Goal: Task Accomplishment & Management: Complete application form

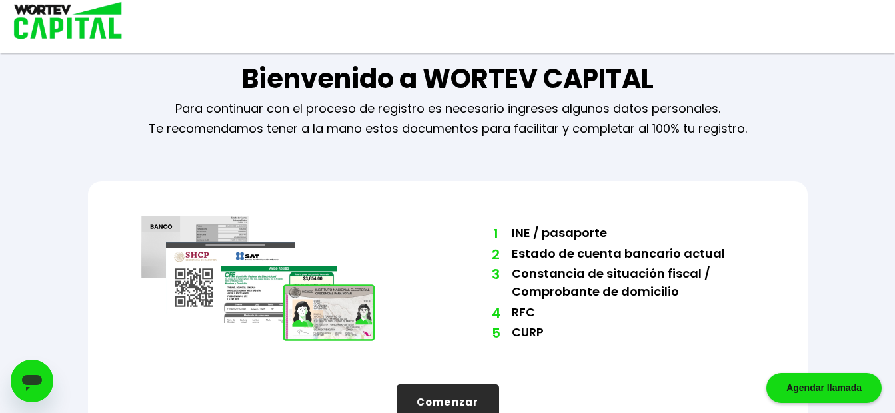
scroll to position [60, 0]
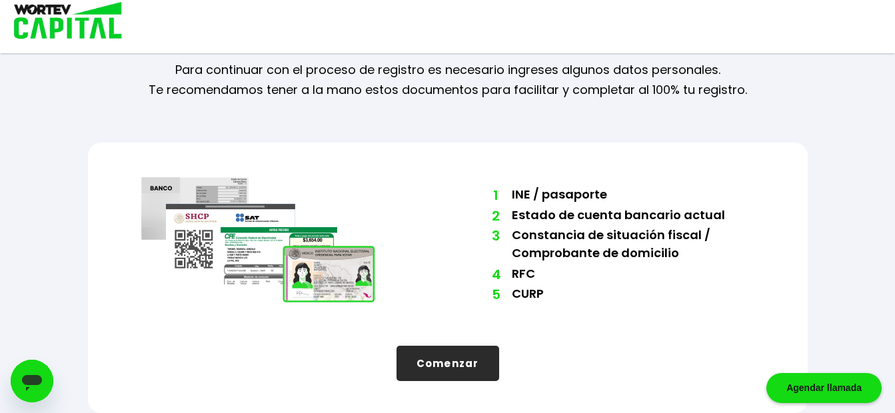
click at [449, 366] on button "Comenzar" at bounding box center [448, 363] width 103 height 35
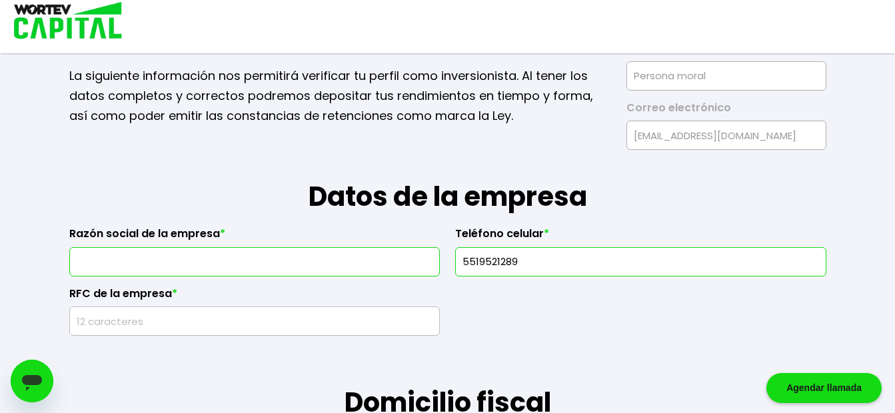
click at [279, 271] on input "text" at bounding box center [254, 262] width 359 height 28
type input "f"
type input "FREEPO SA DE CV"
click at [167, 327] on input "rfc" at bounding box center [254, 321] width 359 height 28
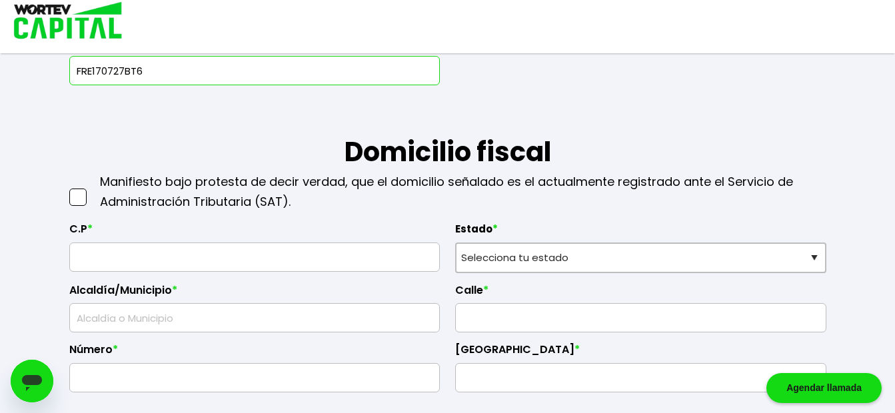
scroll to position [331, 0]
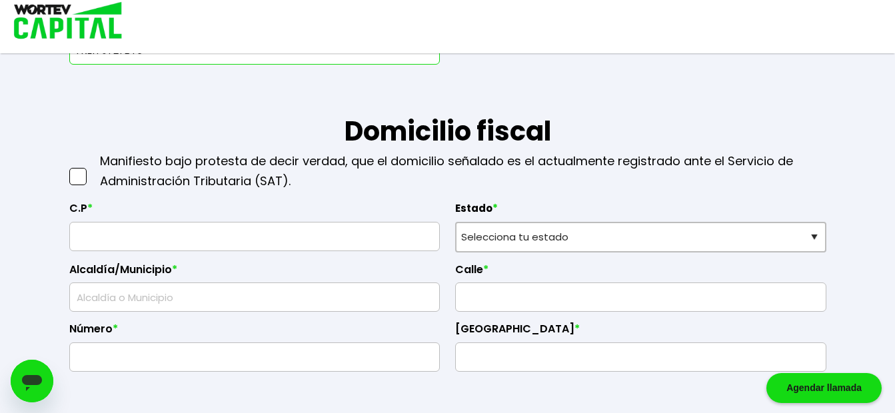
type input "FRE170727BT6"
click at [71, 179] on span at bounding box center [77, 176] width 17 height 17
click at [92, 170] on input "checkbox" at bounding box center [92, 170] width 0 height 0
click at [87, 235] on input "text" at bounding box center [254, 237] width 359 height 28
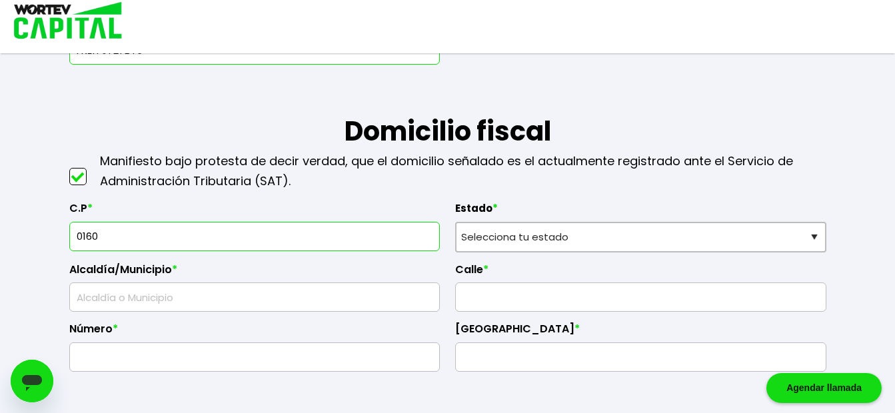
type input "01600"
select select "DF"
type input "[PERSON_NAME]"
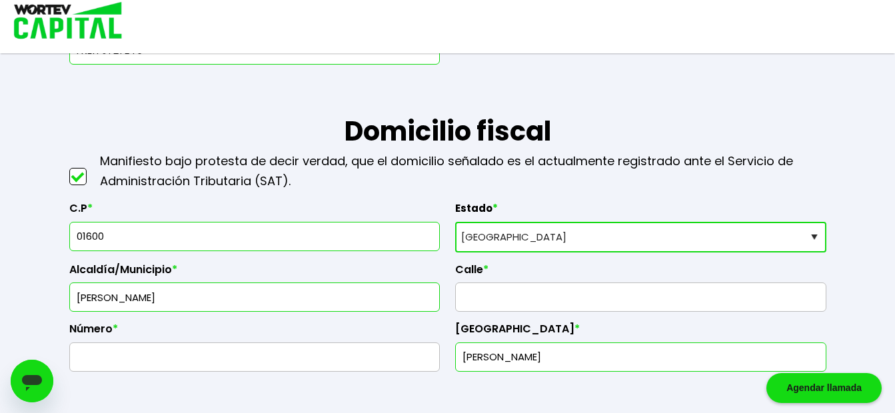
type input "01600"
click at [532, 242] on select "Selecciona tu estado [GEOGRAPHIC_DATA] [GEOGRAPHIC_DATA][US_STATE] [GEOGRAPHIC_…" at bounding box center [640, 237] width 371 height 31
click at [487, 303] on input "text" at bounding box center [640, 297] width 359 height 28
type input "INVIERNO"
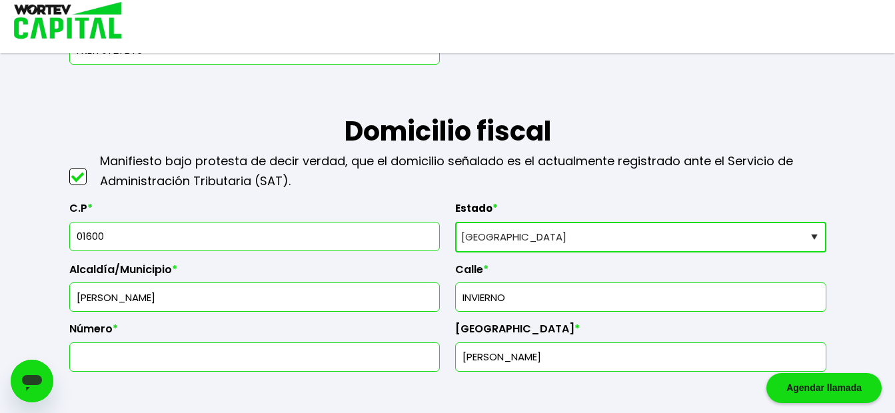
click at [237, 362] on input "text" at bounding box center [254, 357] width 359 height 28
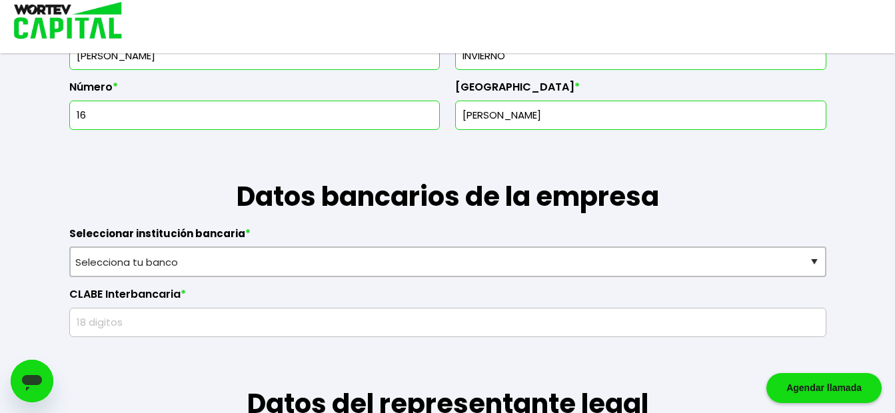
scroll to position [654, 0]
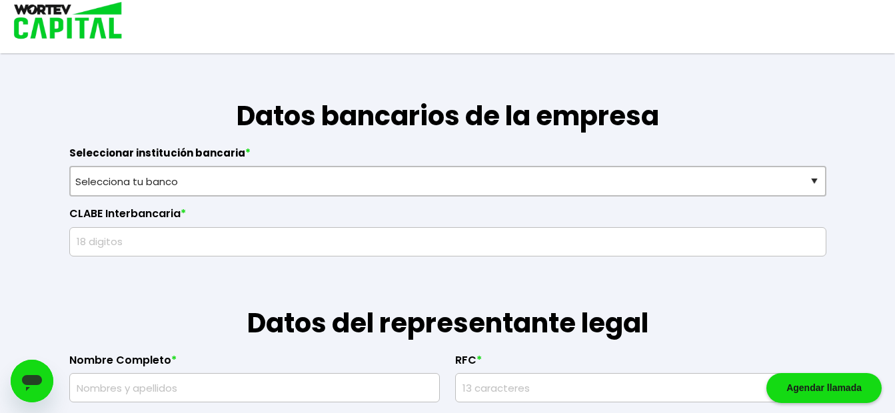
type input "16"
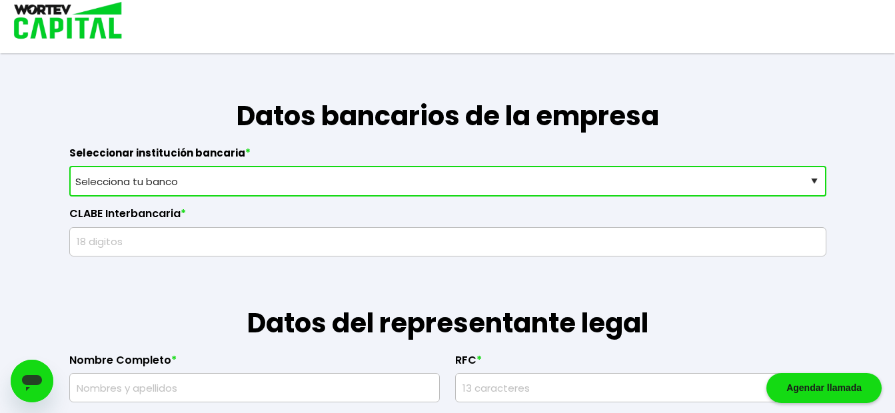
click at [624, 183] on select "Selecciona tu banco ABC Capital Actinver Afirme Albo ASP Banamex Banbajio Banco…" at bounding box center [447, 181] width 757 height 31
click at [69, 166] on select "Selecciona tu banco ABC Capital Actinver Afirme Albo ASP Banamex Banbajio Banco…" at bounding box center [447, 181] width 757 height 31
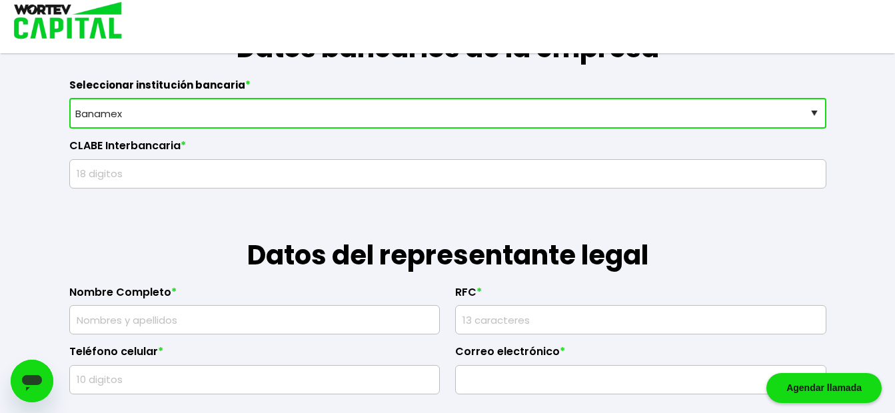
scroll to position [723, 0]
click at [250, 112] on select "Selecciona tu banco ABC Capital Actinver Afirme Albo ASP Banamex Banbajio Banco…" at bounding box center [447, 112] width 757 height 31
select select "Santander"
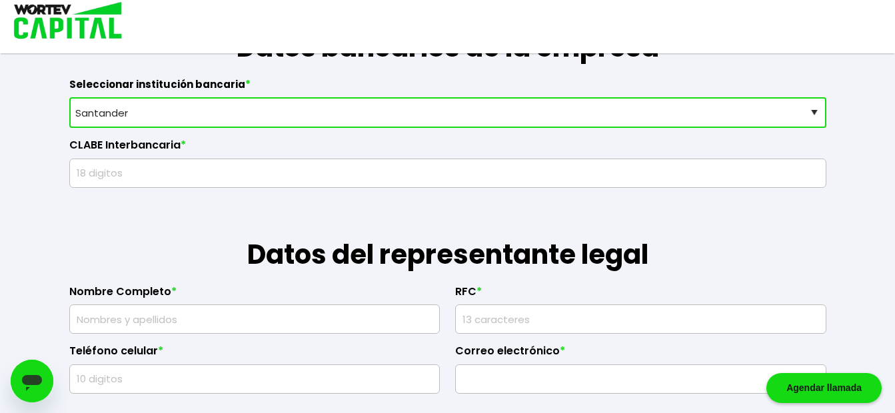
click at [69, 97] on select "Selecciona tu banco ABC Capital Actinver Afirme Albo ASP Banamex Banbajio Banco…" at bounding box center [447, 112] width 757 height 31
click at [302, 175] on input "text" at bounding box center [447, 173] width 745 height 28
click at [105, 321] on input "text" at bounding box center [254, 319] width 359 height 28
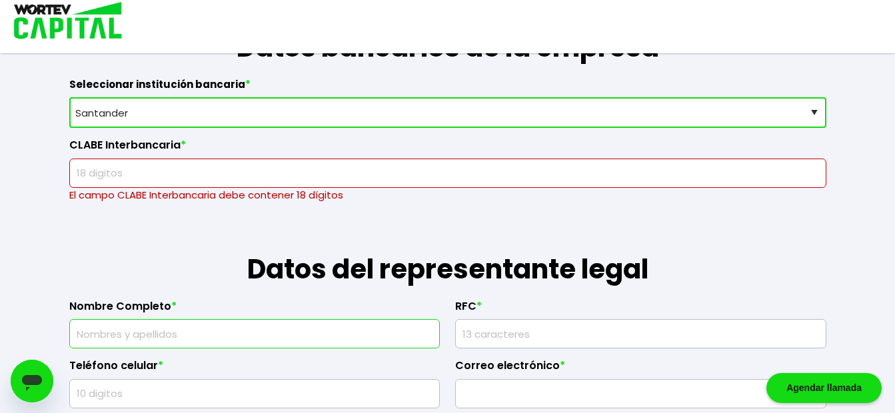
type input "[PERSON_NAME]"
type input "[EMAIL_ADDRESS][DOMAIN_NAME]"
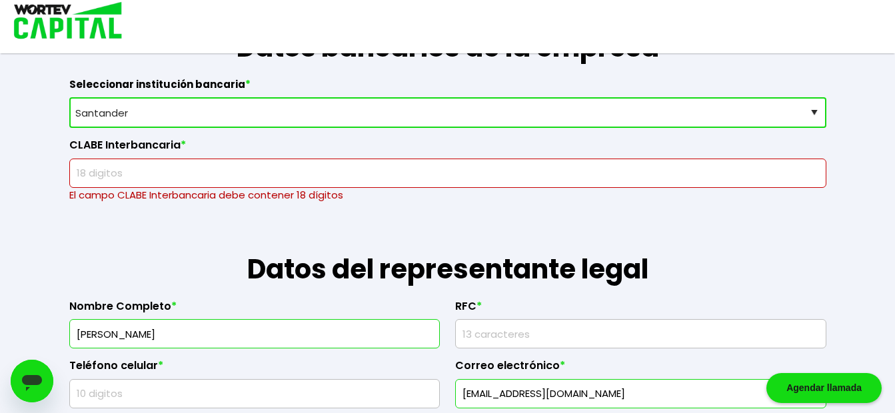
click at [469, 335] on input "rfc" at bounding box center [640, 334] width 359 height 28
type input "OEVA7211255T2"
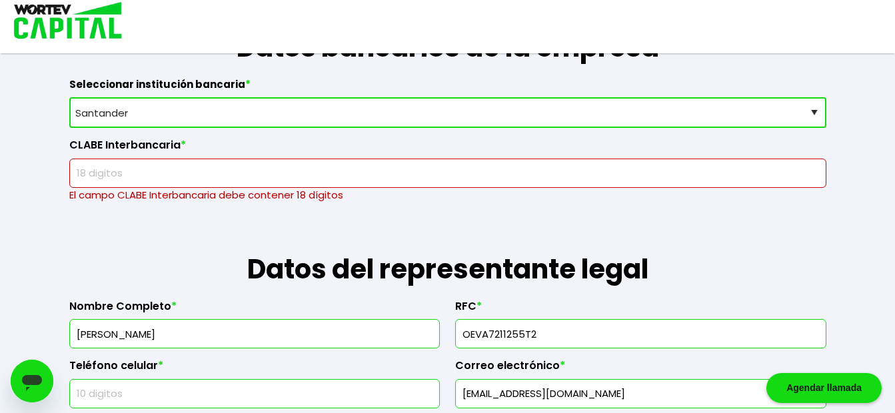
click at [314, 407] on input "text" at bounding box center [254, 394] width 359 height 28
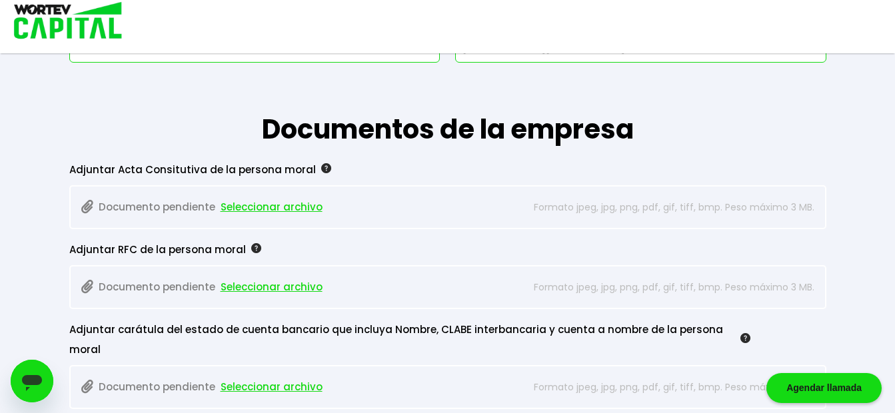
scroll to position [1077, 0]
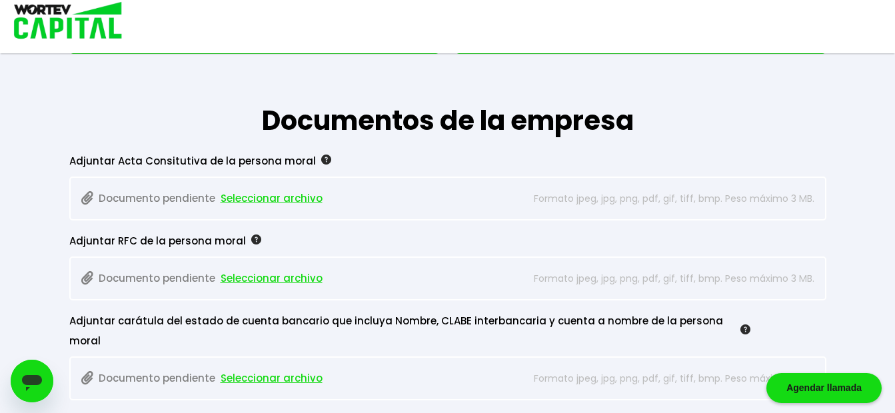
type input "5519521289"
